Goal: Check status: Check status

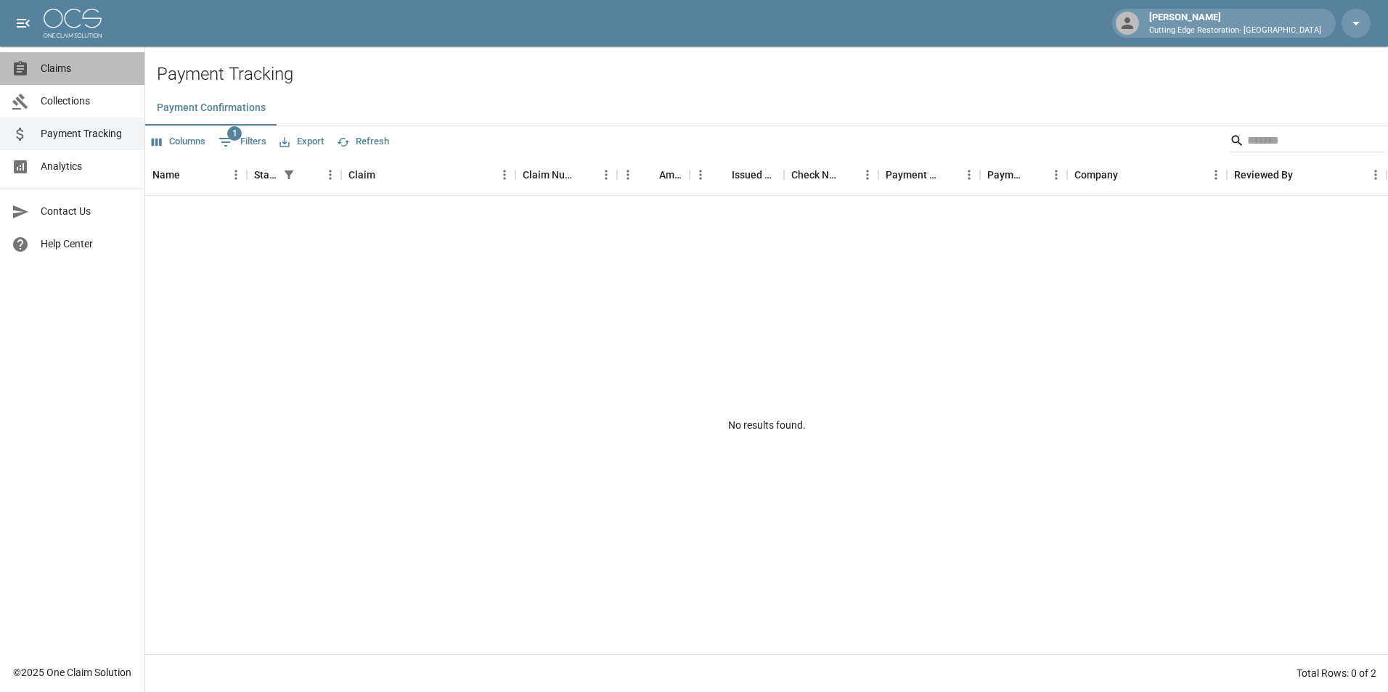
click at [60, 68] on span "Claims" at bounding box center [87, 68] width 92 height 15
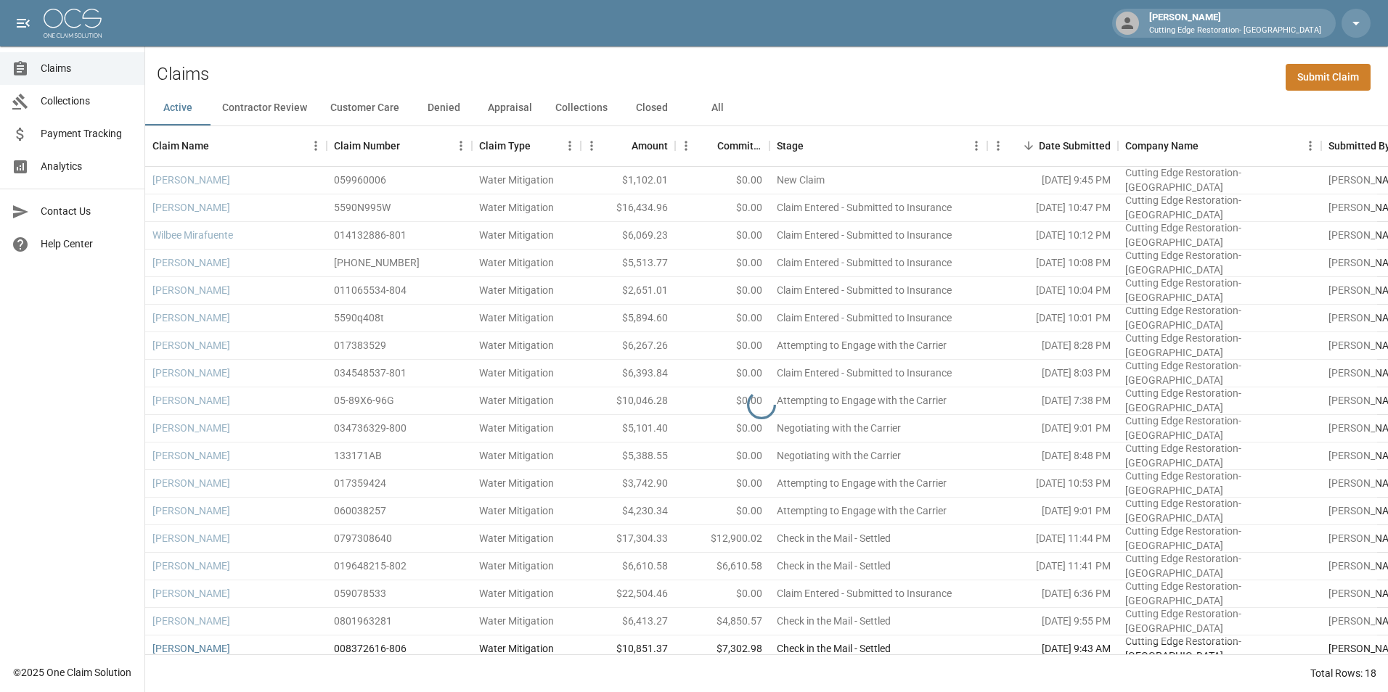
click at [631, 109] on button "Closed" at bounding box center [651, 108] width 65 height 35
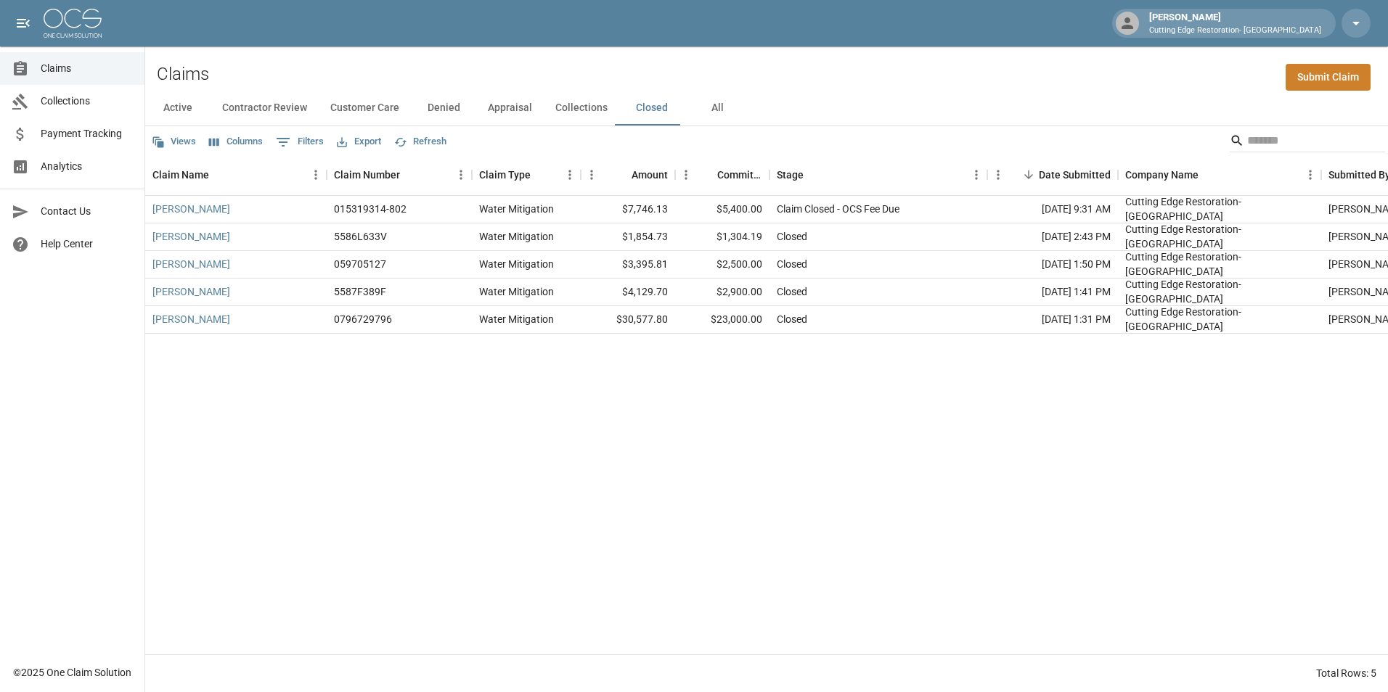
click at [577, 112] on button "Collections" at bounding box center [581, 108] width 75 height 35
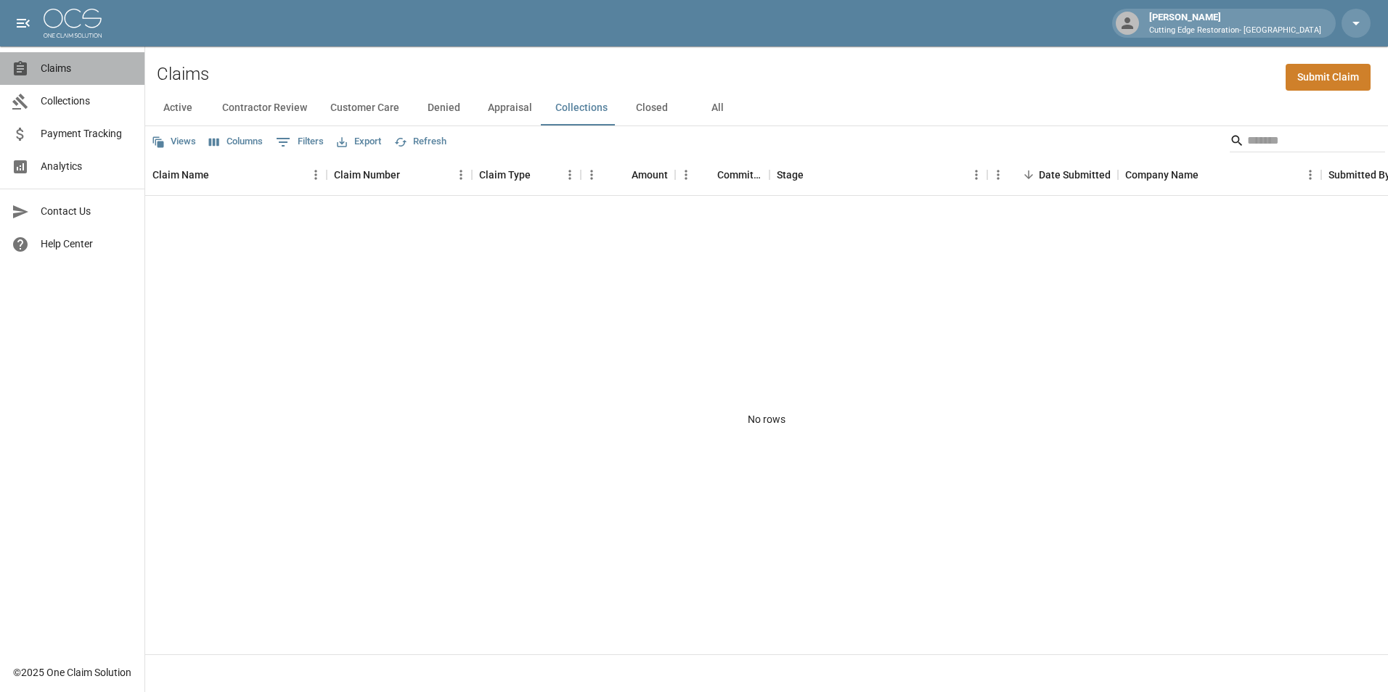
click at [65, 70] on span "Claims" at bounding box center [87, 68] width 92 height 15
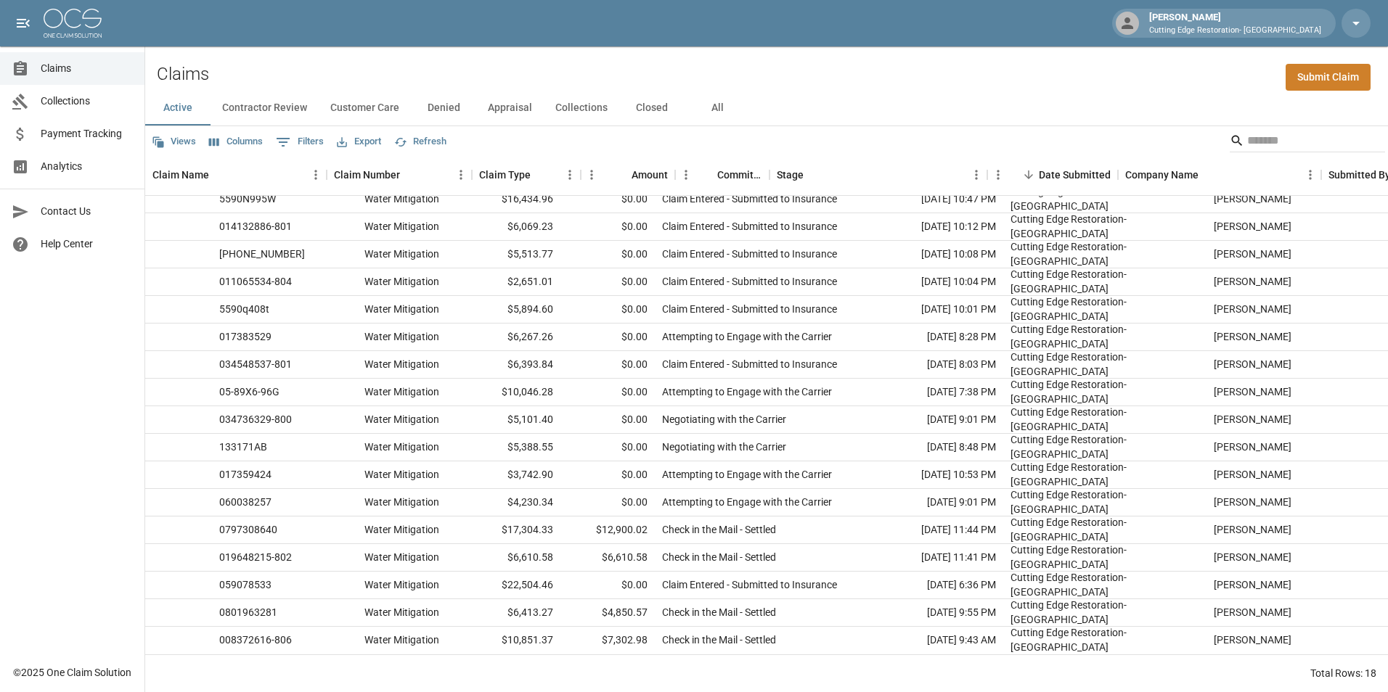
scroll to position [49, 0]
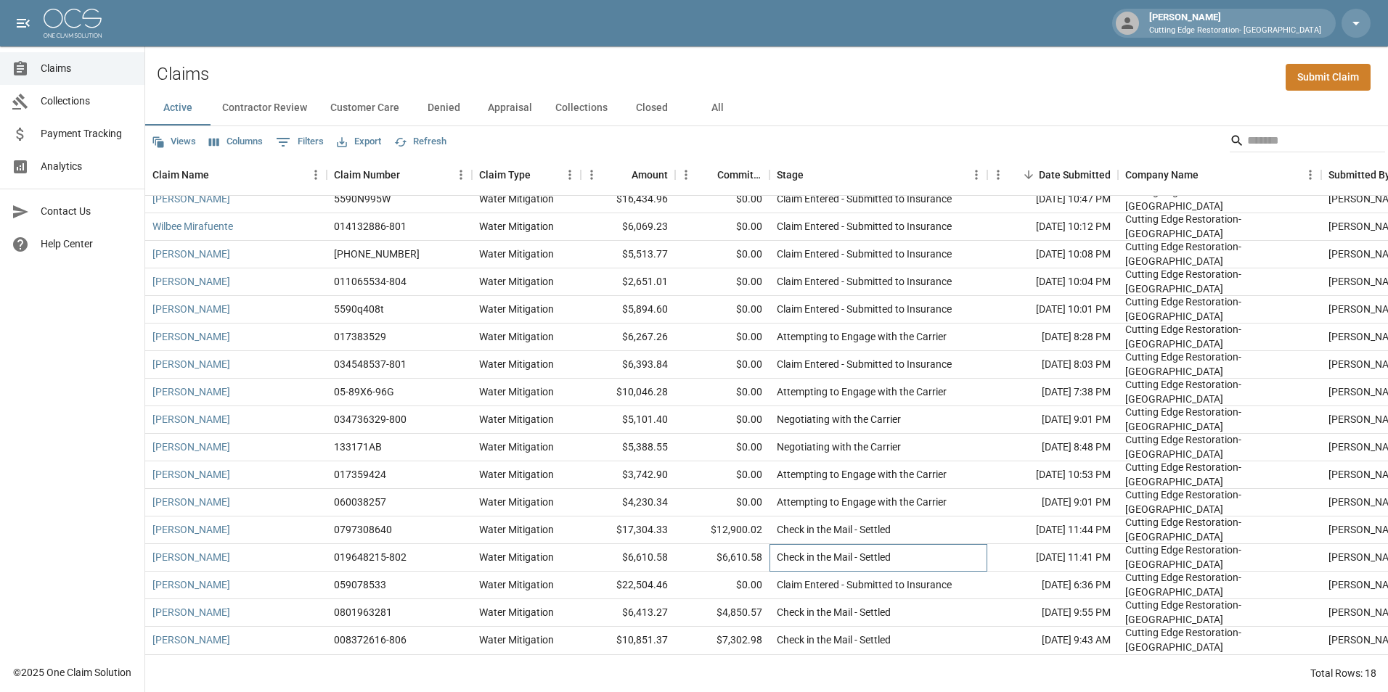
drag, startPoint x: 837, startPoint y: 551, endPoint x: 1013, endPoint y: 495, distance: 185.0
click at [840, 550] on div "Check in the Mail - Settled" at bounding box center [833, 557] width 114 height 15
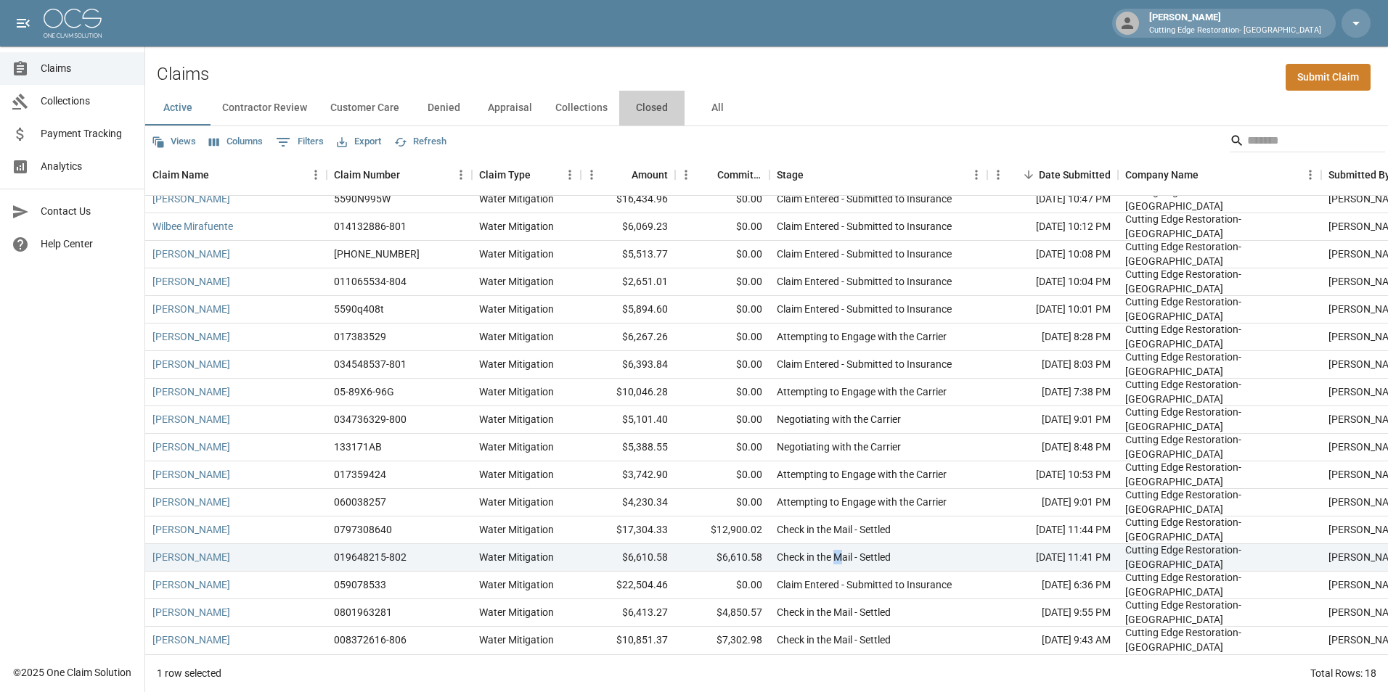
click at [659, 111] on button "Closed" at bounding box center [651, 108] width 65 height 35
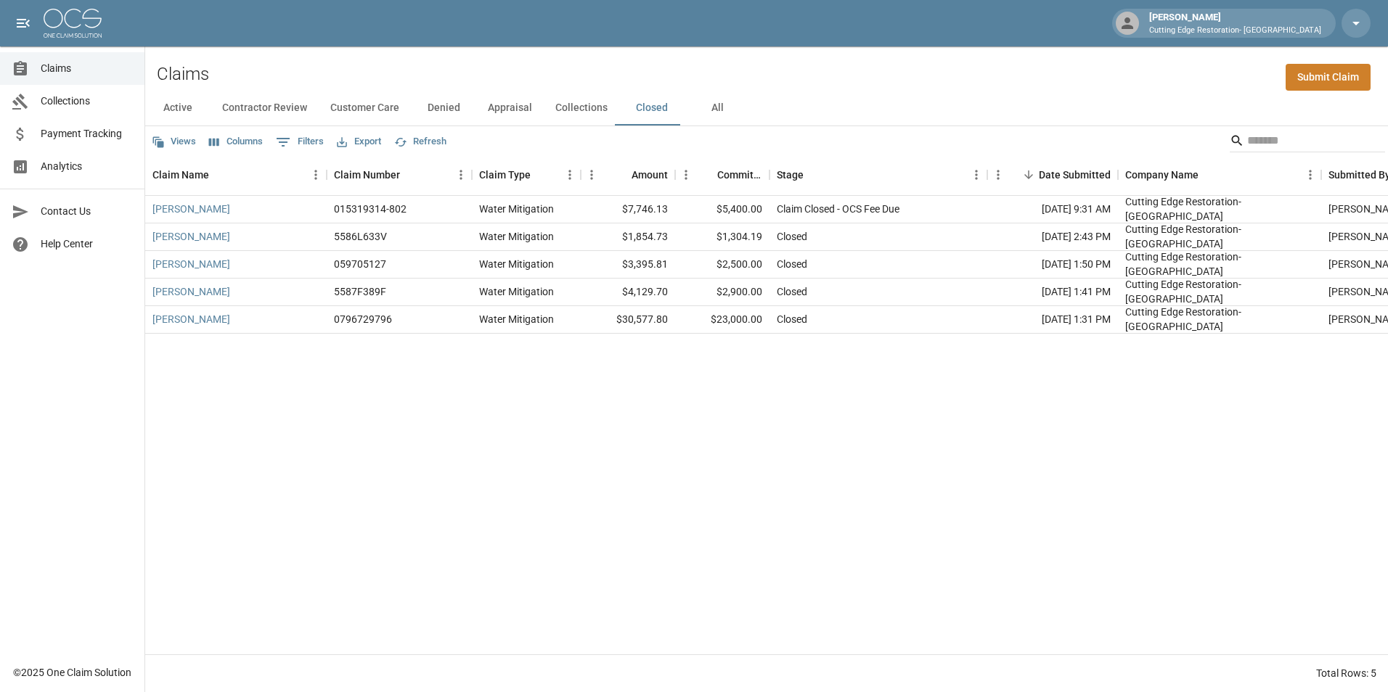
click at [1069, 369] on div "[PERSON_NAME] 015319314-802 Water Mitigation $7,746.13 $5,400.00 Claim Closed -…" at bounding box center [823, 425] width 1357 height 459
